Goal: Navigation & Orientation: Find specific page/section

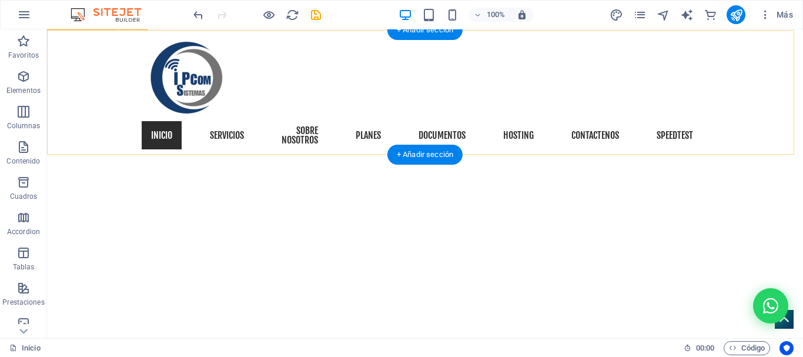
scroll to position [39, 0]
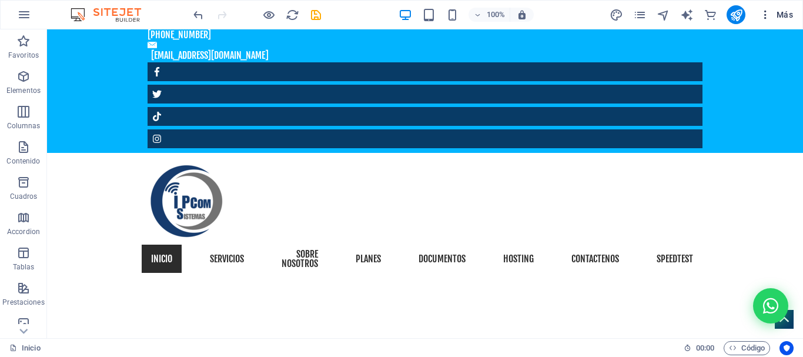
click at [769, 16] on icon "button" at bounding box center [766, 15] width 12 height 12
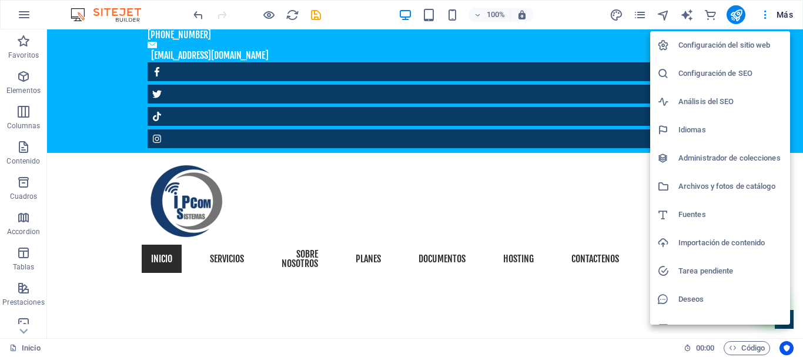
click at [713, 269] on h6 "Tarea pendiente" at bounding box center [730, 271] width 105 height 14
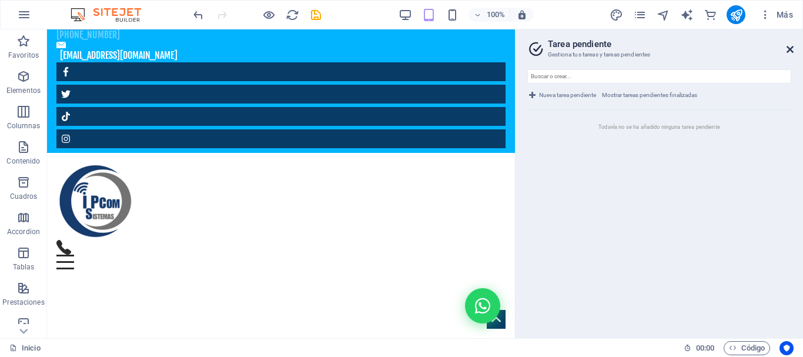
click at [791, 48] on icon at bounding box center [790, 49] width 7 height 9
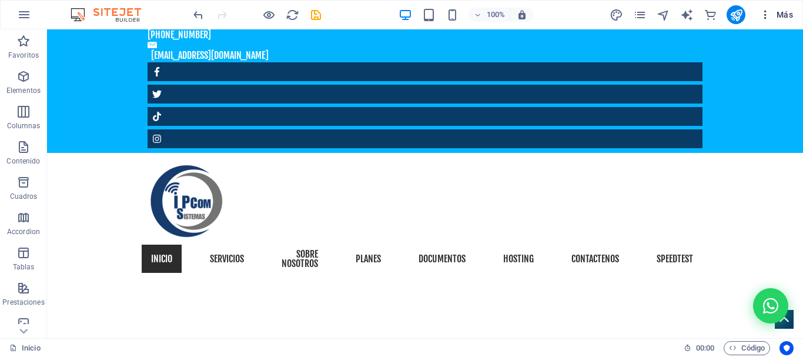
click at [768, 12] on icon "button" at bounding box center [766, 15] width 12 height 12
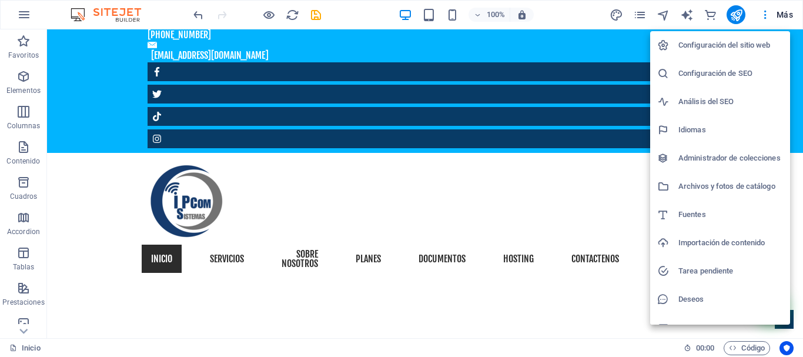
click at [690, 294] on h6 "Deseos" at bounding box center [730, 299] width 105 height 14
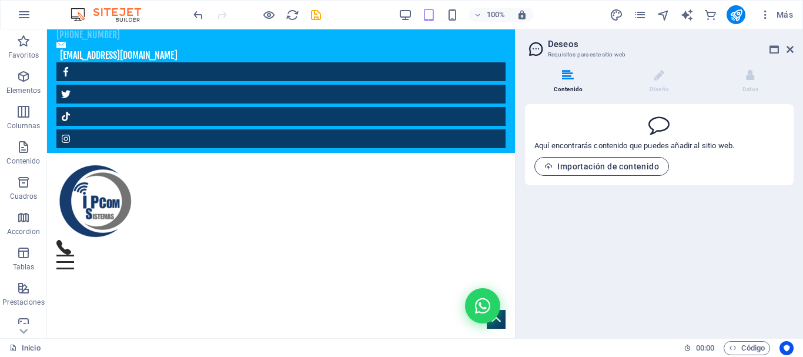
click at [581, 166] on span "Importación de contenido" at bounding box center [601, 166] width 115 height 9
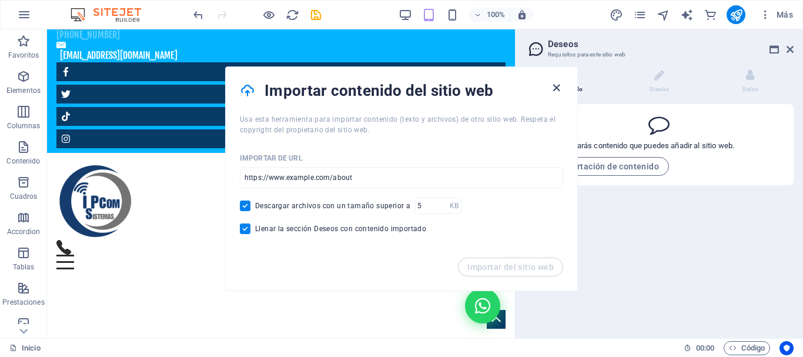
click at [553, 85] on icon "button" at bounding box center [557, 88] width 14 height 14
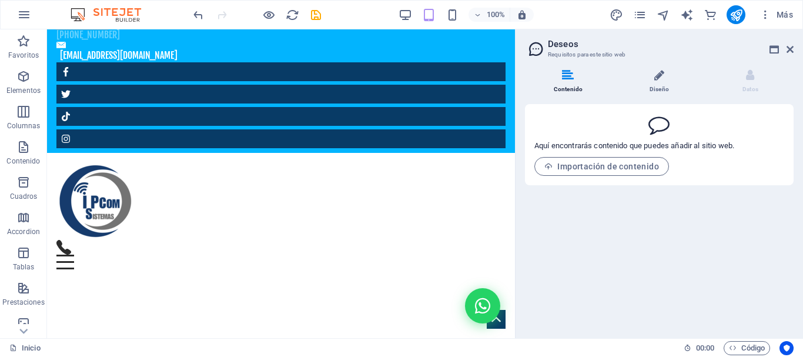
click at [662, 84] on li "Diseño" at bounding box center [661, 81] width 91 height 25
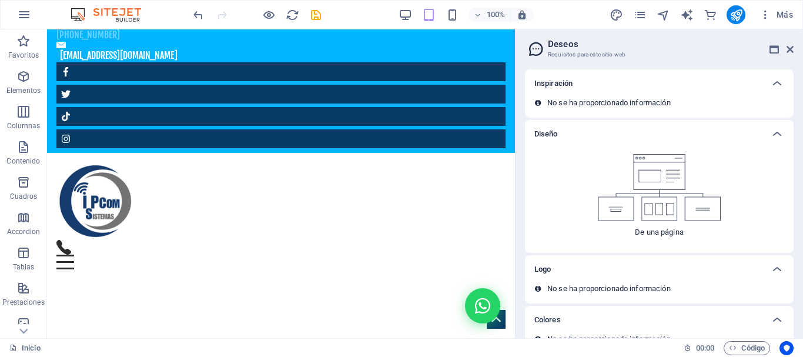
scroll to position [60, 0]
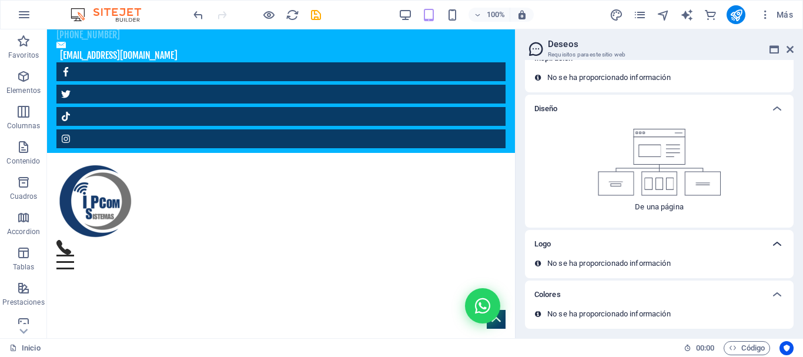
click at [777, 244] on icon at bounding box center [777, 244] width 14 height 14
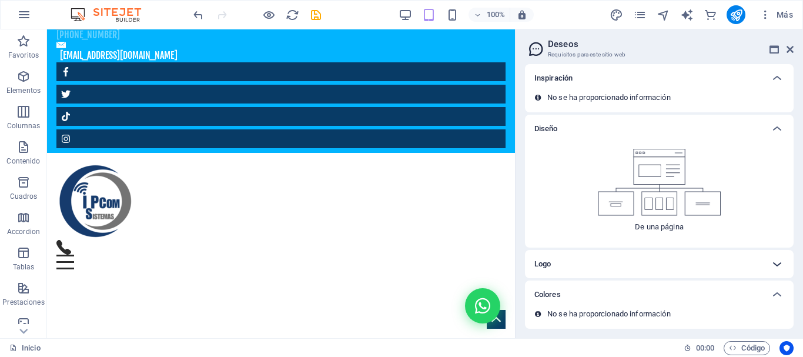
scroll to position [40, 0]
click at [791, 48] on icon at bounding box center [790, 49] width 7 height 9
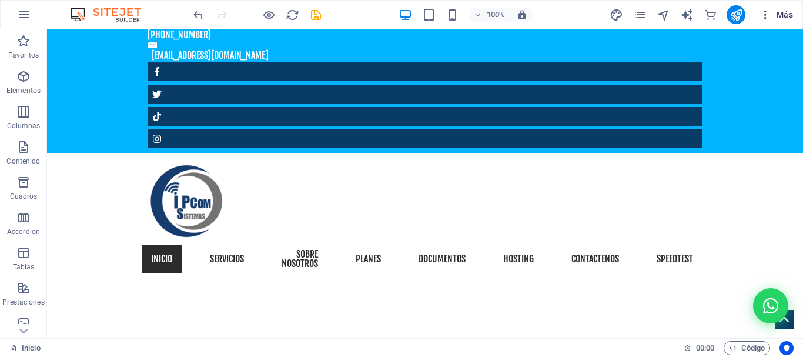
click at [771, 15] on icon "button" at bounding box center [766, 15] width 12 height 12
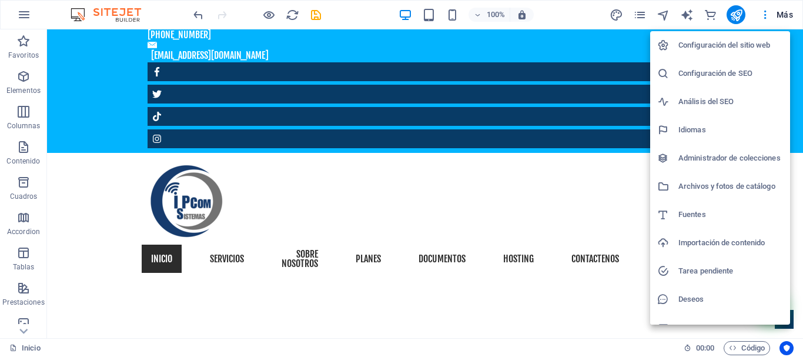
click at [691, 48] on h6 "Configuración del sitio web" at bounding box center [730, 45] width 105 height 14
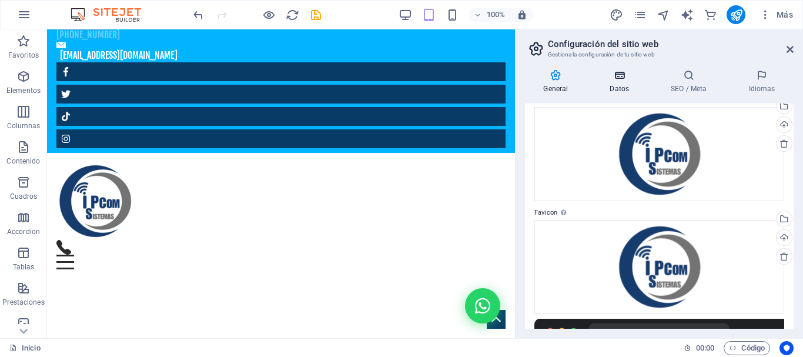
scroll to position [0, 0]
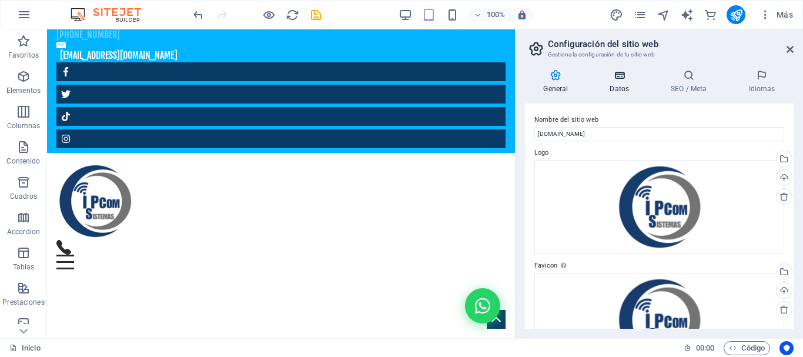
click at [621, 79] on icon at bounding box center [619, 75] width 56 height 12
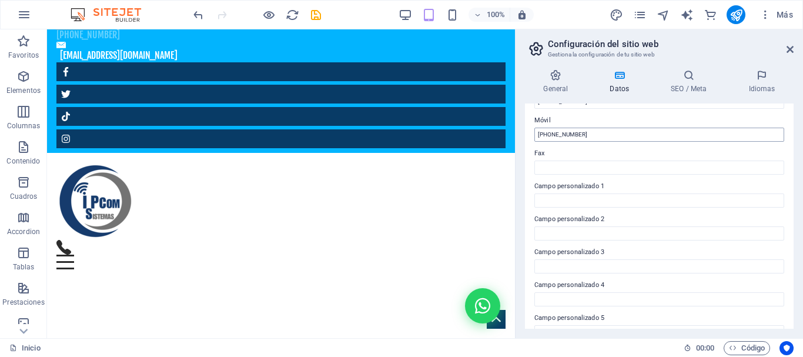
scroll to position [340, 0]
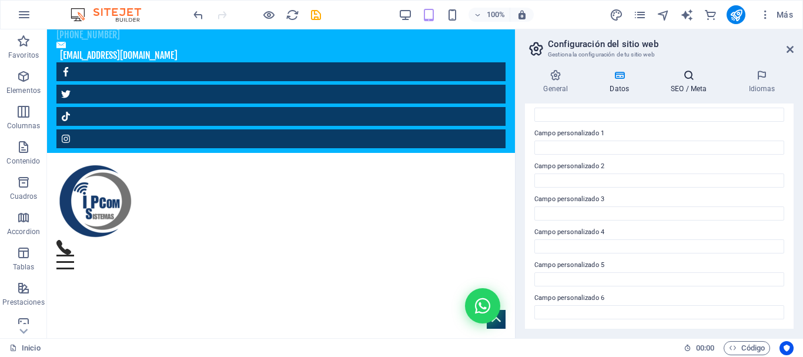
click at [692, 82] on h4 "SEO / Meta" at bounding box center [692, 81] width 78 height 25
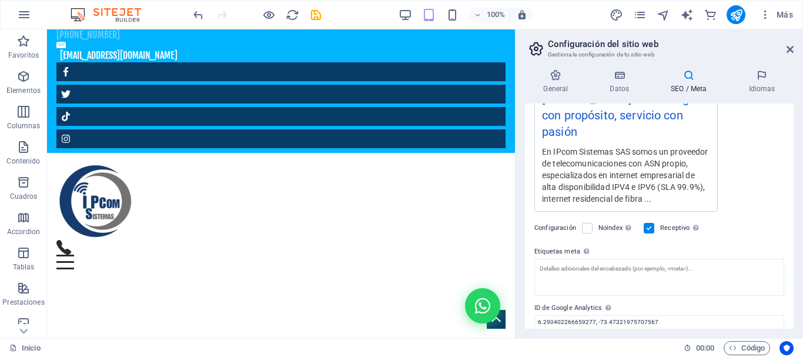
scroll to position [299, 0]
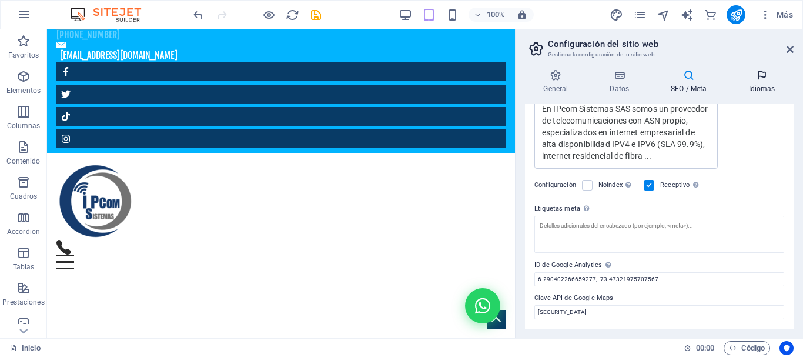
click at [761, 79] on icon at bounding box center [761, 75] width 63 height 12
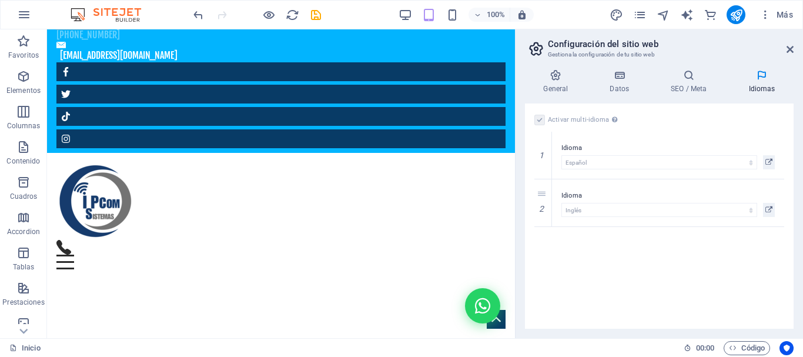
click at [541, 120] on label at bounding box center [539, 120] width 11 height 11
click at [793, 51] on icon at bounding box center [790, 49] width 7 height 9
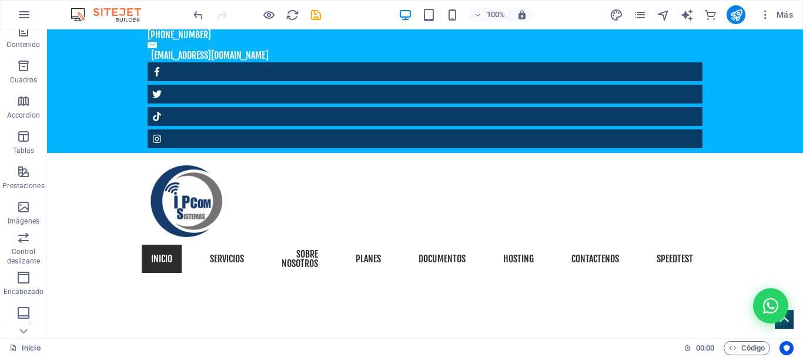
scroll to position [256, 0]
click at [21, 14] on icon "button" at bounding box center [24, 15] width 14 height 14
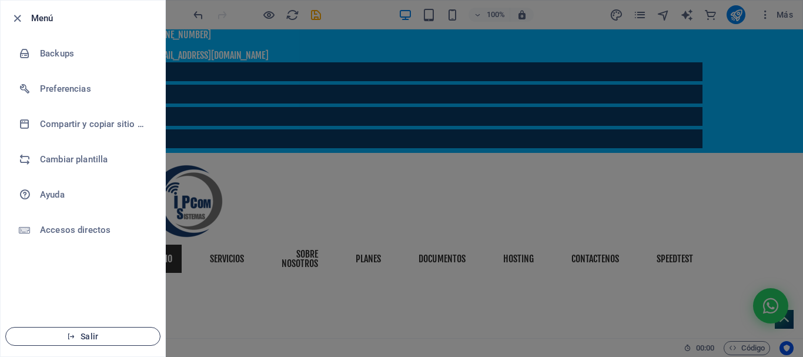
click at [122, 337] on span "Salir" at bounding box center [82, 336] width 135 height 9
